Goal: Navigation & Orientation: Go to known website

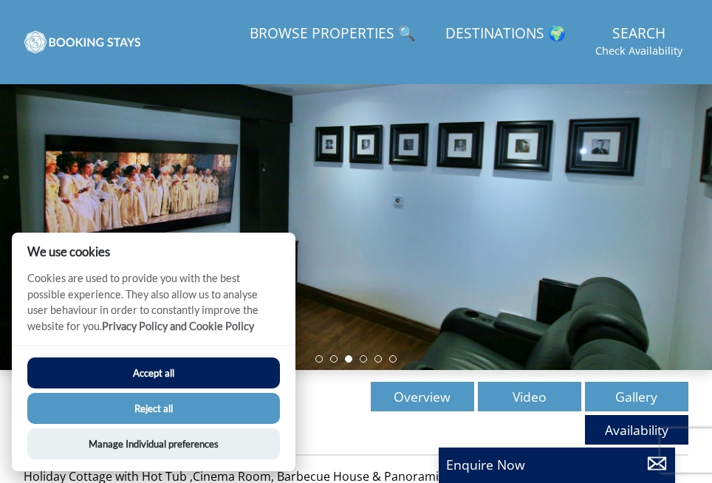
scroll to position [183, 0]
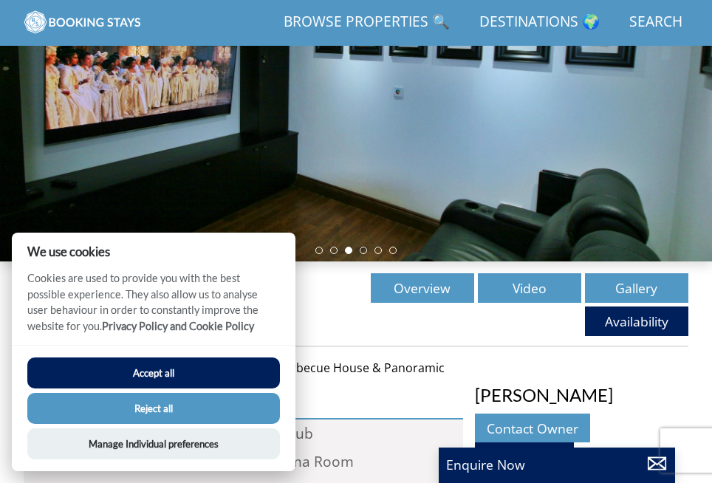
click at [196, 377] on button "Accept all" at bounding box center [153, 372] width 253 height 31
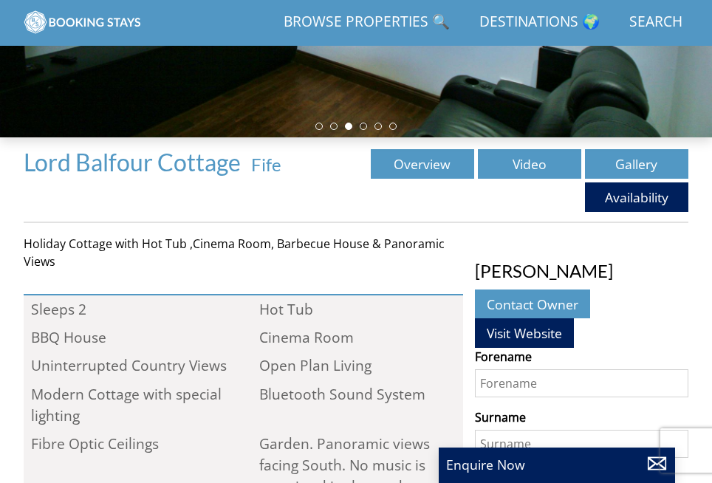
scroll to position [479, 0]
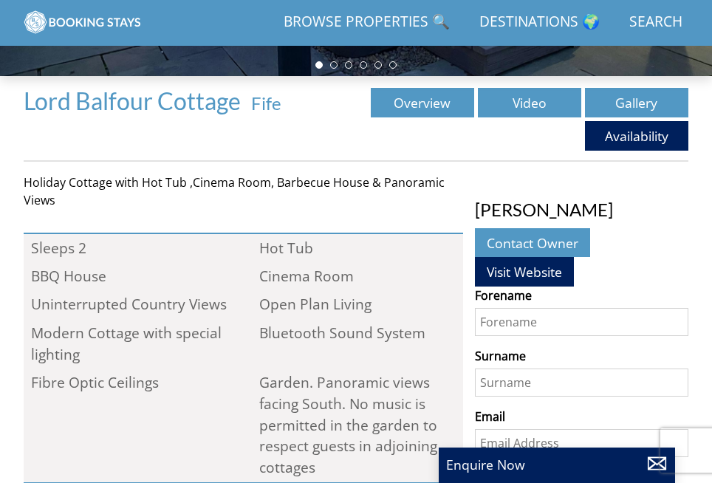
scroll to position [566, 0]
